Goal: Check status

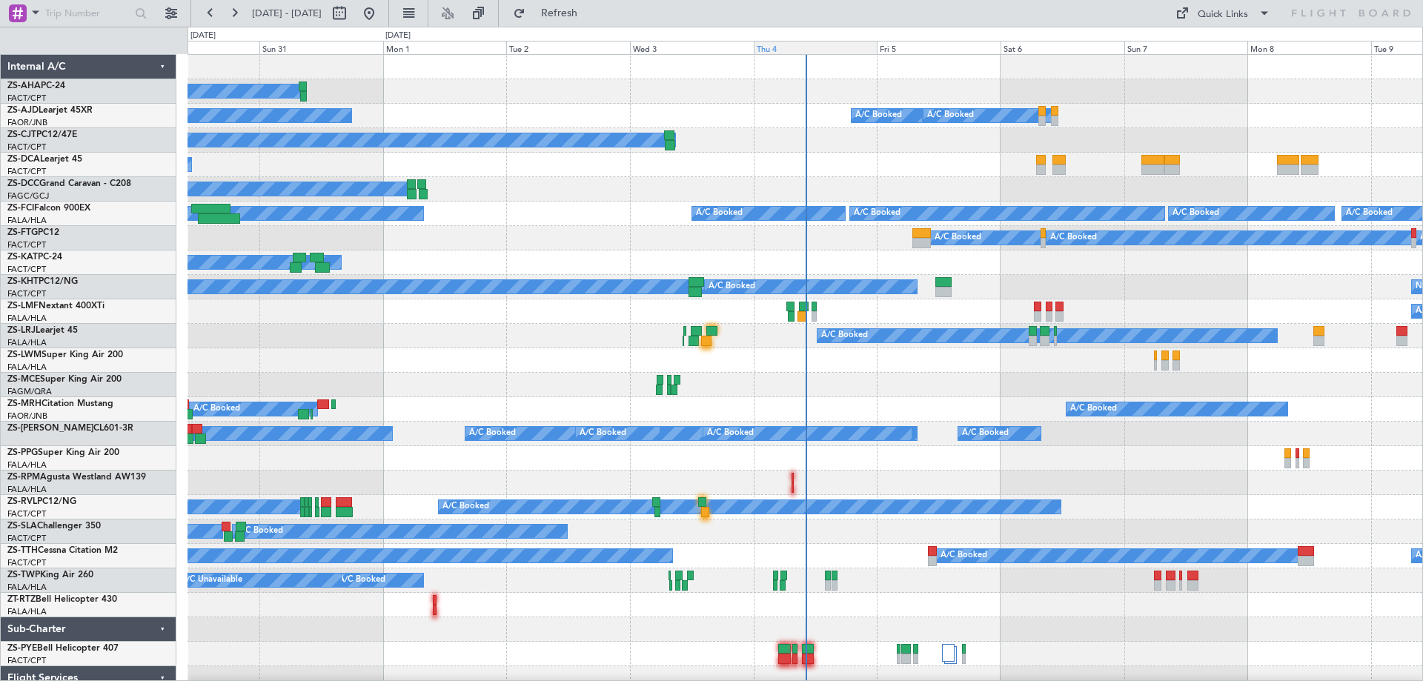
click at [780, 45] on div "Thu 4" at bounding box center [816, 47] width 124 height 13
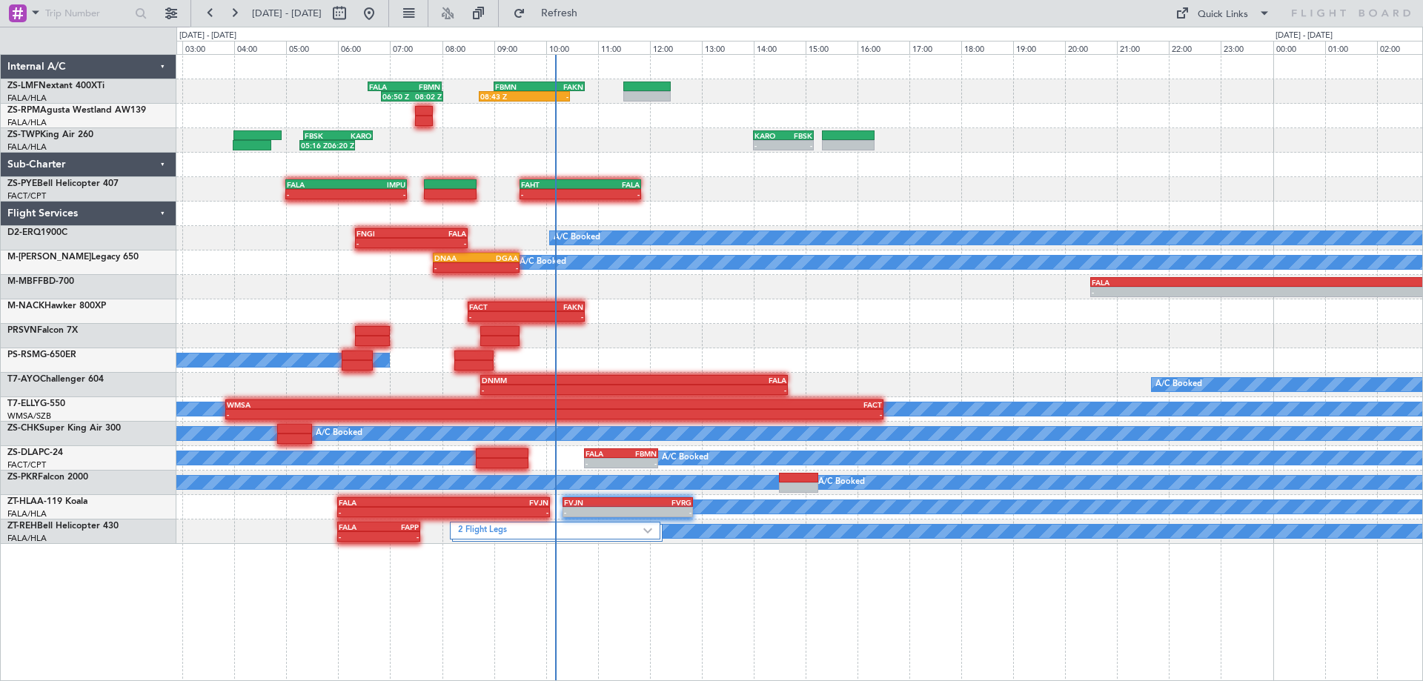
click at [1072, 202] on div "06:50 Z 08:02 Z FALA 06:35 Z FBMN 08:00 Z 08:43 Z - FBMN 09:00 Z FAKN 10:45 Z 0…" at bounding box center [799, 299] width 1246 height 489
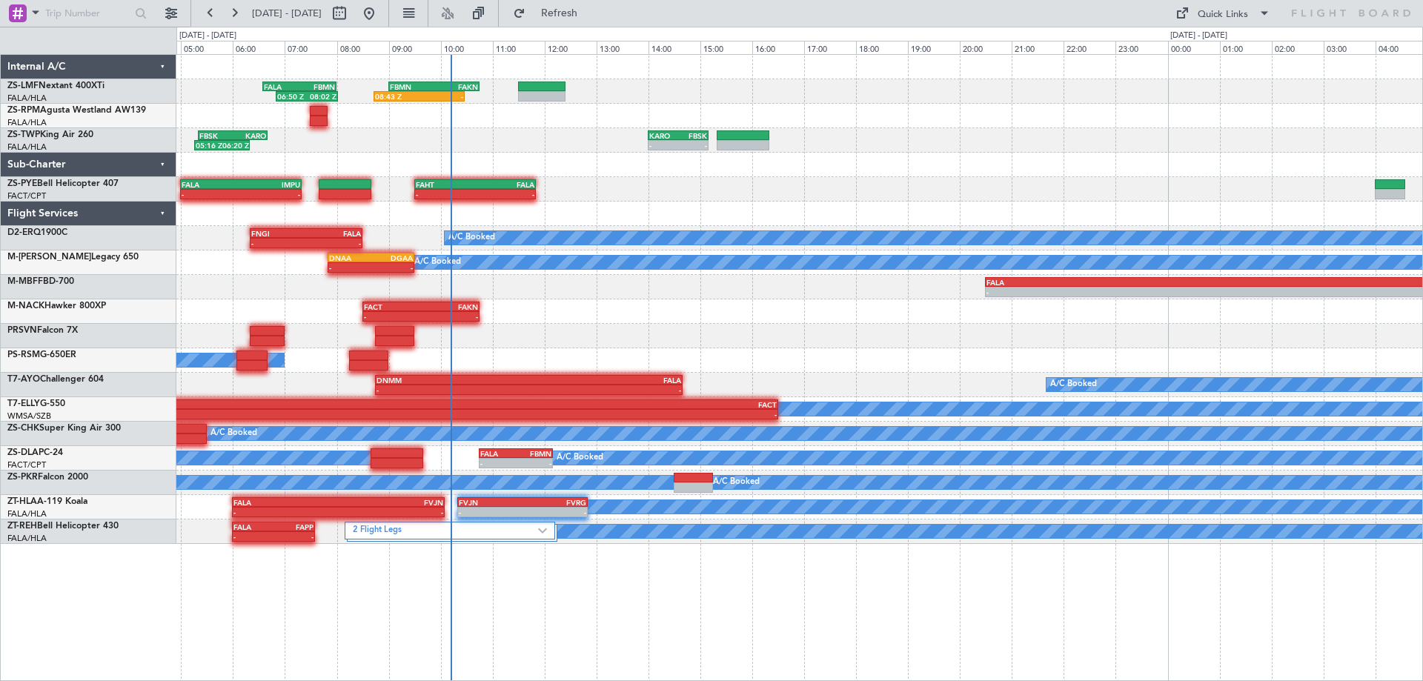
click at [711, 164] on div "06:50 Z 08:02 Z FALA 06:35 Z FBMN 08:00 Z 08:43 Z - FBMN 09:00 Z FAKN 10:45 Z 0…" at bounding box center [799, 299] width 1246 height 489
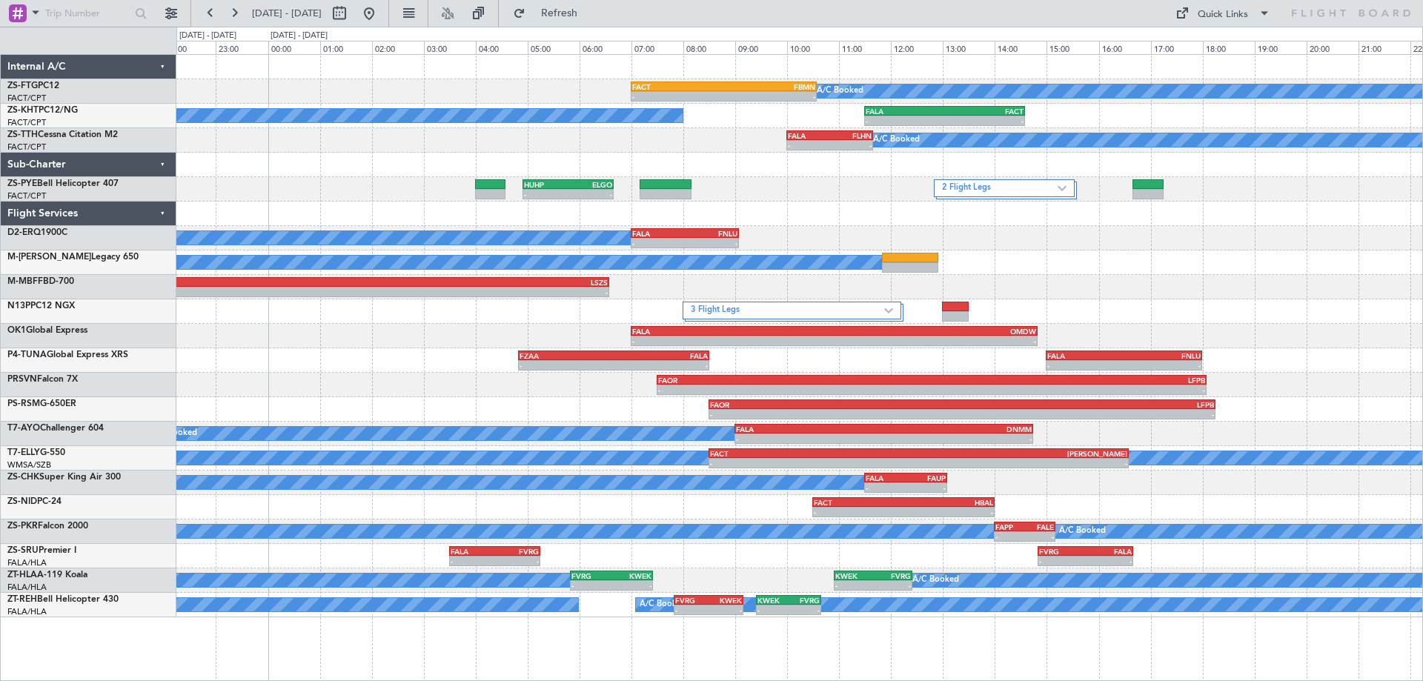
click at [1074, 265] on div "A/C Booked" at bounding box center [799, 262] width 1246 height 24
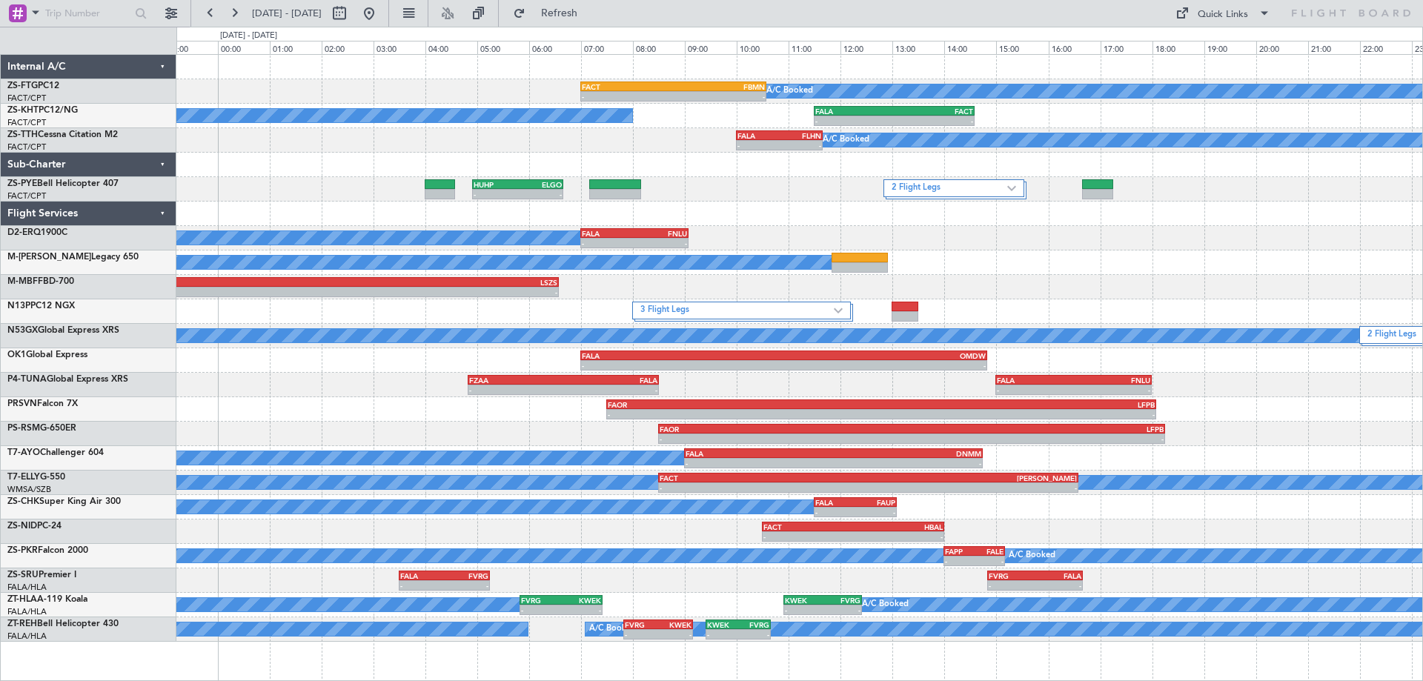
click at [1160, 245] on div "A/C Booked - - FALA 07:00 Z FNLU 09:05 Z" at bounding box center [799, 238] width 1246 height 24
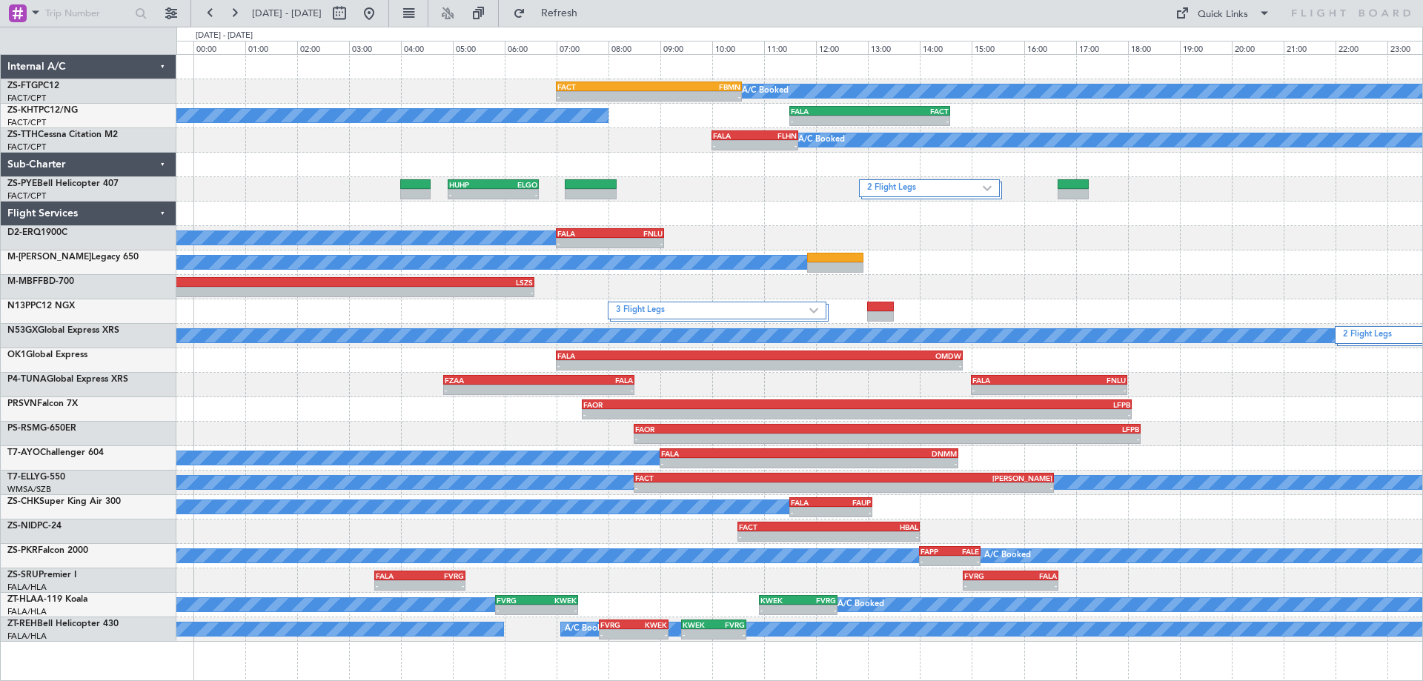
click at [1092, 282] on div "- - FALA 20:30 Z LSZS 06:35 Z" at bounding box center [799, 287] width 1246 height 24
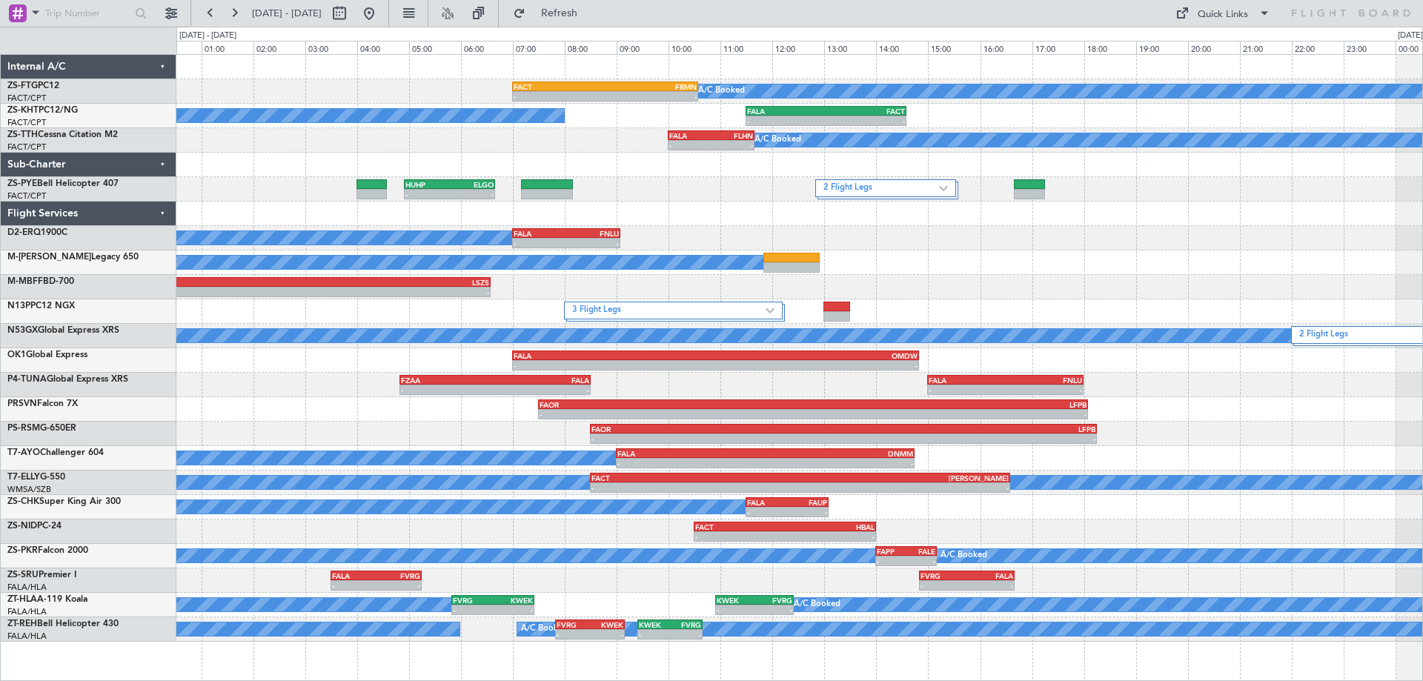
click at [780, 208] on div "A/C Booked - - FACT 07:00 Z FBMN 10:35 Z A/C Booked - - FALA 11:30 Z FACT 14:35…" at bounding box center [799, 348] width 1246 height 587
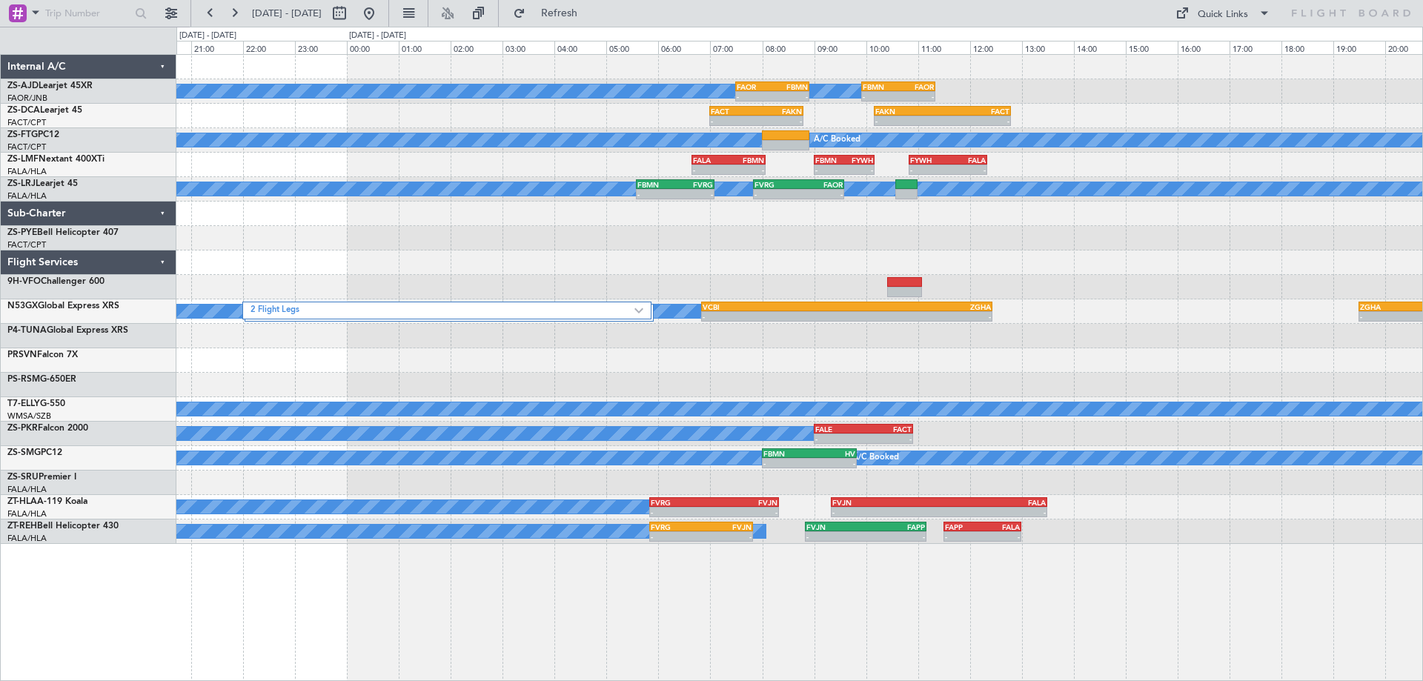
click at [1043, 300] on div "A/C Booked A/C Booked A/C Booked - - FAOR 07:30 Z FBMN 08:55 Z - - FBMN 09:55 Z…" at bounding box center [799, 299] width 1246 height 489
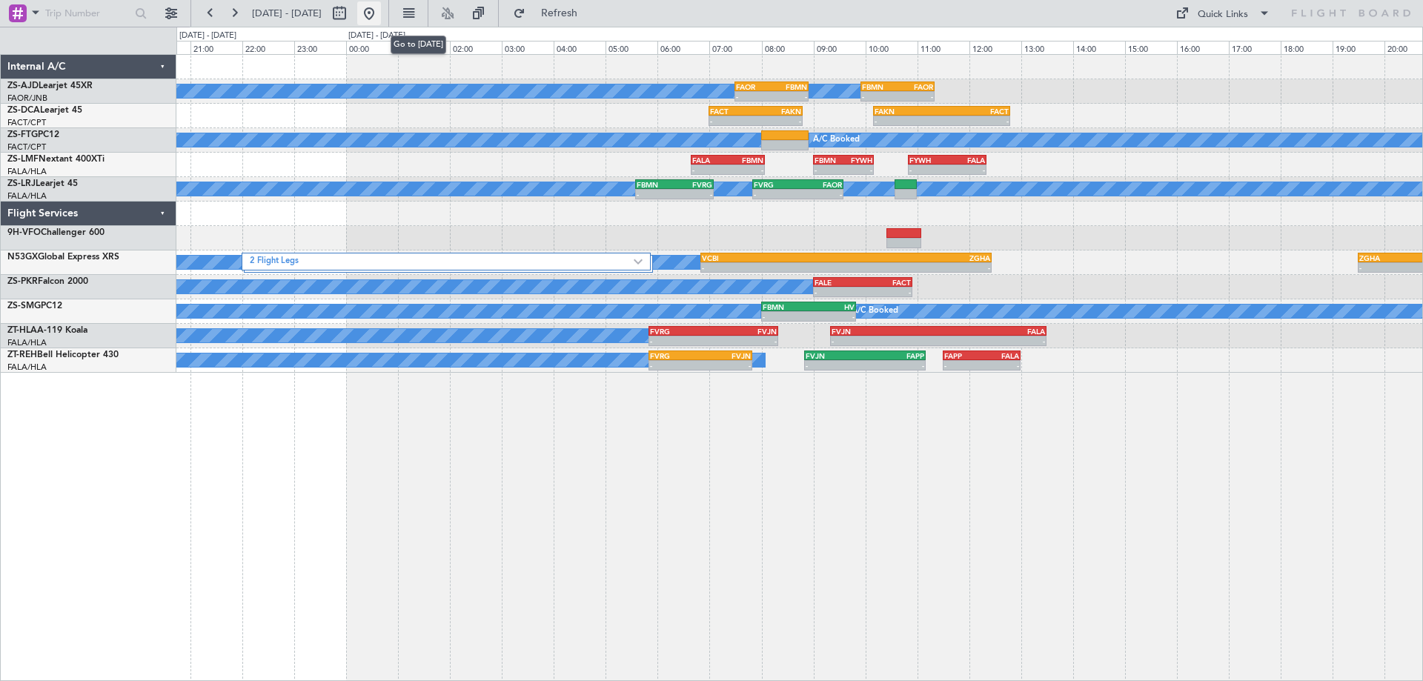
click at [381, 16] on button at bounding box center [369, 13] width 24 height 24
